Goal: Contribute content

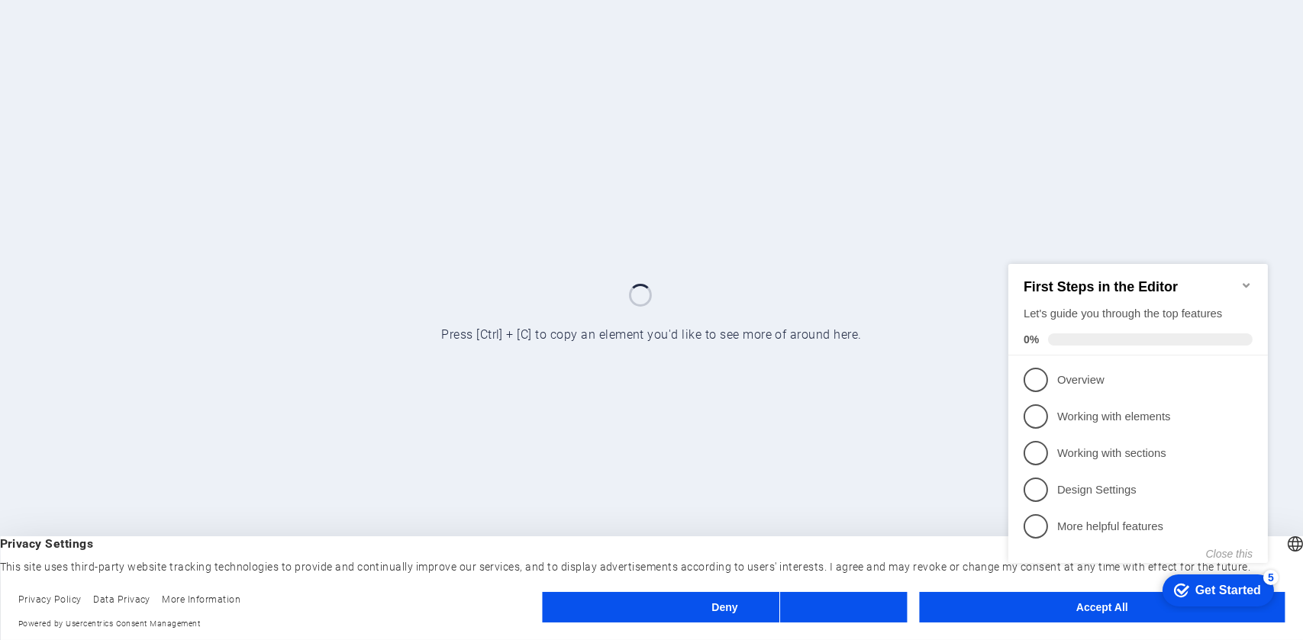
click at [660, 591] on footer "Privacy Policy Data Privacy More Information Powered by Usercentrics Consent Ma…" at bounding box center [651, 611] width 1303 height 57
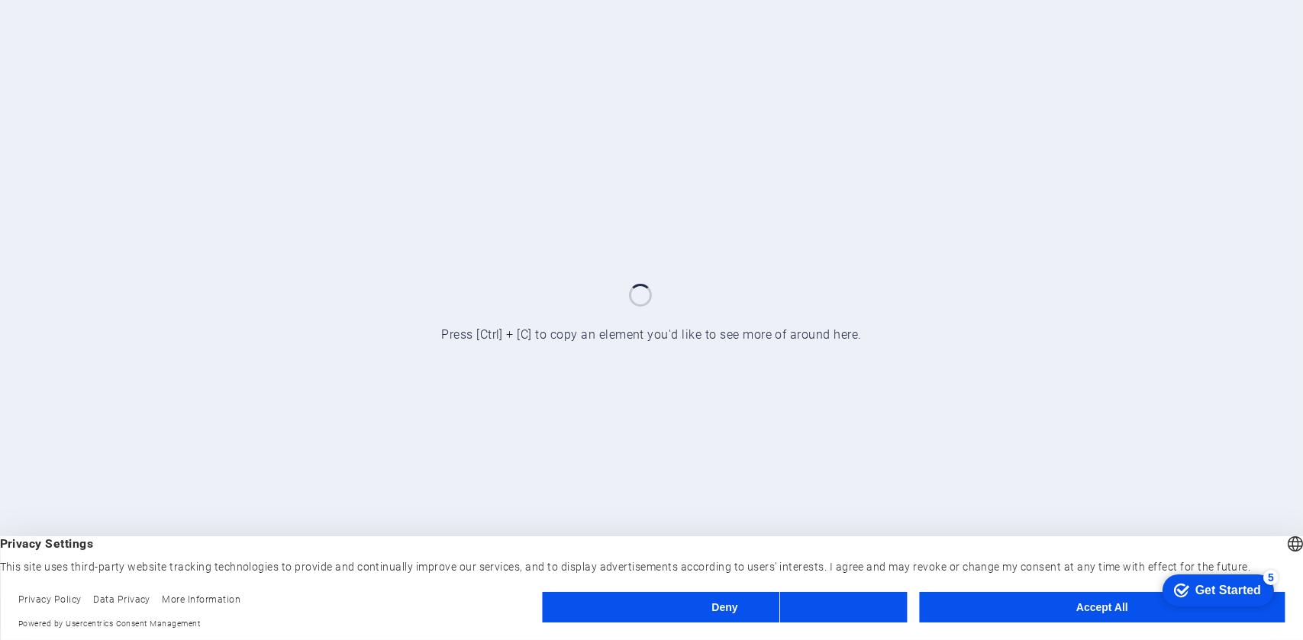
click at [658, 613] on button "Deny" at bounding box center [724, 607] width 365 height 31
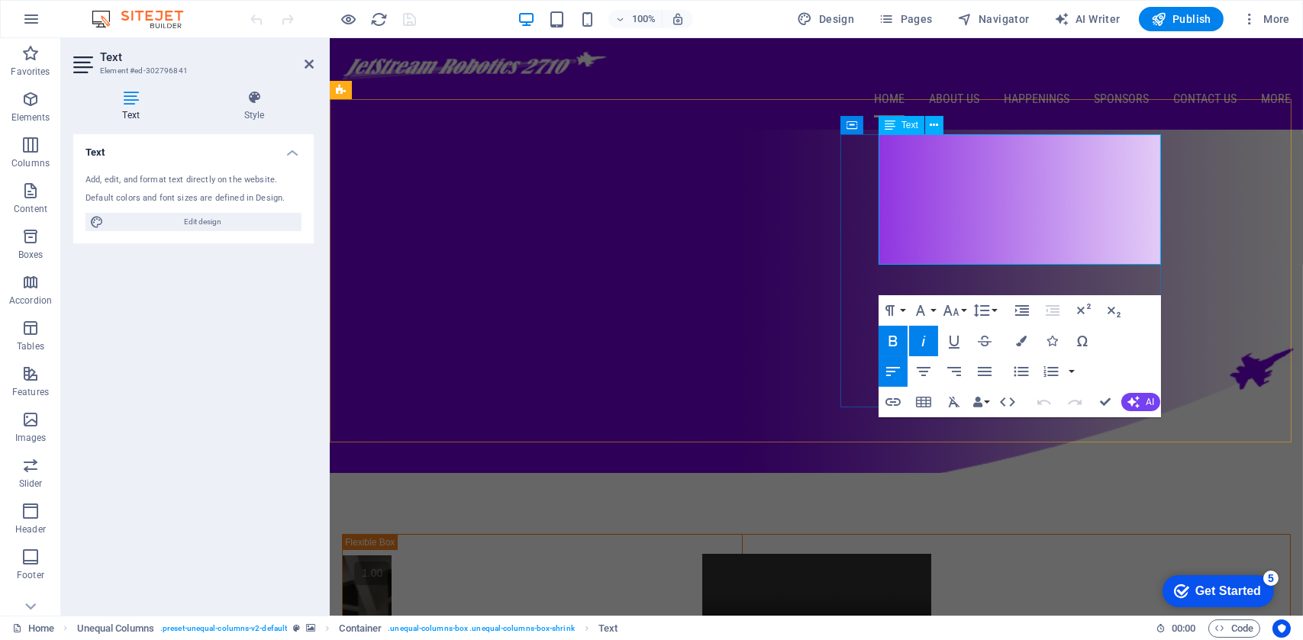
drag, startPoint x: 1078, startPoint y: 253, endPoint x: 880, endPoint y: 236, distance: 198.4
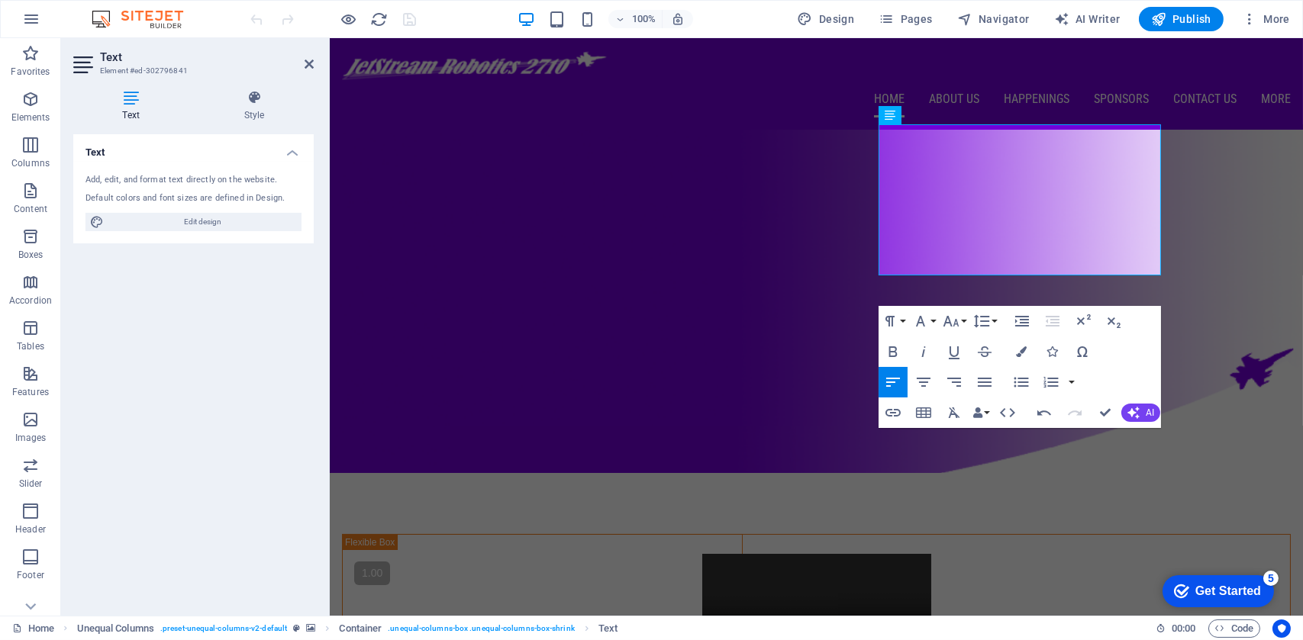
click at [1207, 181] on figure at bounding box center [815, 301] width 973 height 343
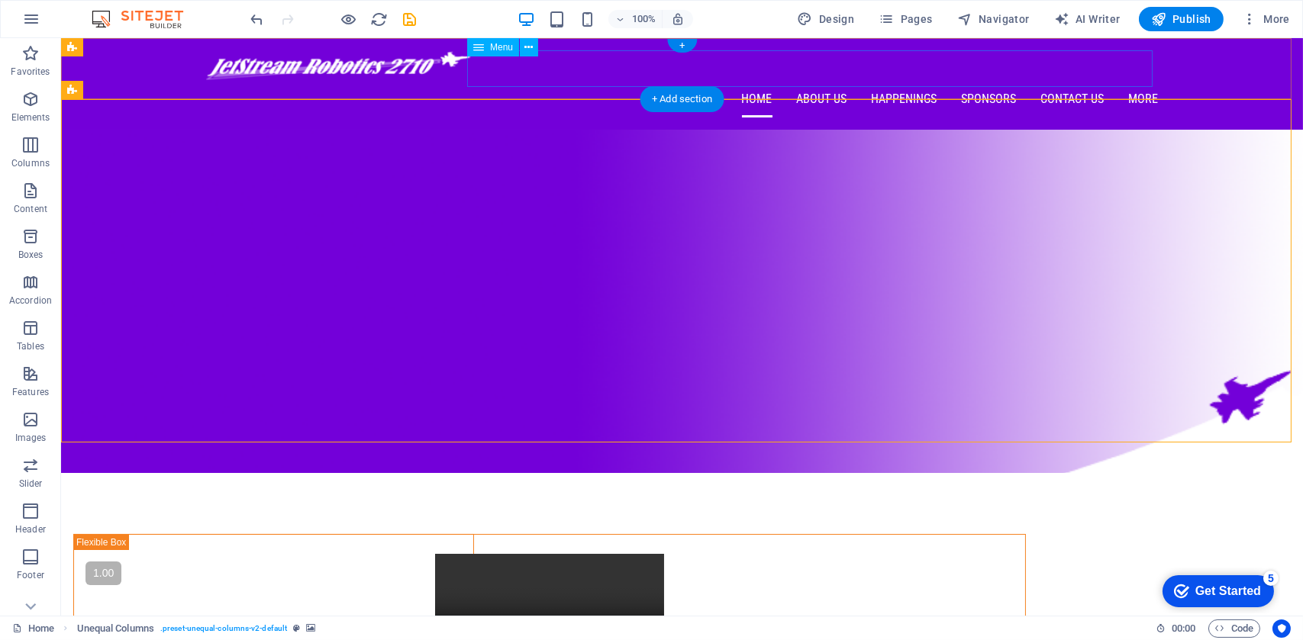
click at [898, 81] on nav "Home About Us Happenings Sponsors Contact Us More Our Robots Event Highlights G…" at bounding box center [682, 99] width 952 height 37
